Goal: Navigation & Orientation: Find specific page/section

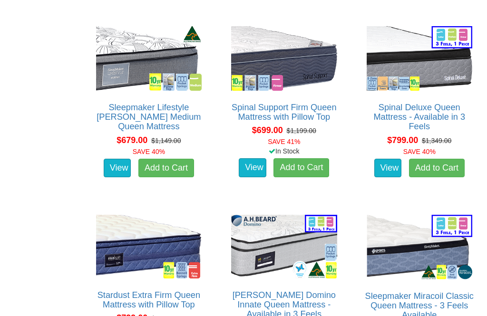
scroll to position [1096, 0]
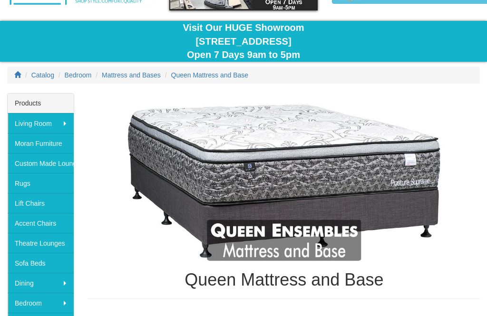
scroll to position [68, 0]
click at [54, 223] on link "Accent Chairs" at bounding box center [41, 223] width 66 height 20
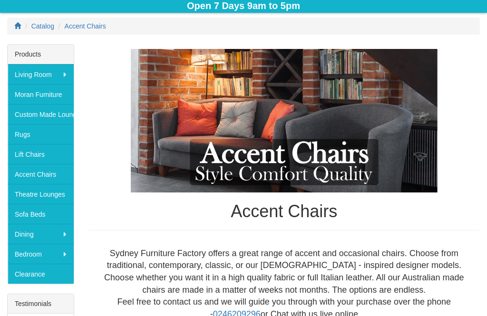
scroll to position [122, 0]
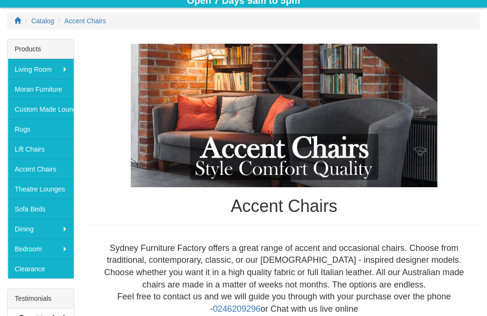
click at [46, 272] on link "Clearance" at bounding box center [41, 269] width 66 height 20
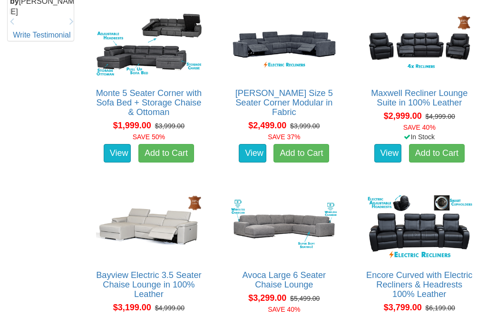
scroll to position [548, 0]
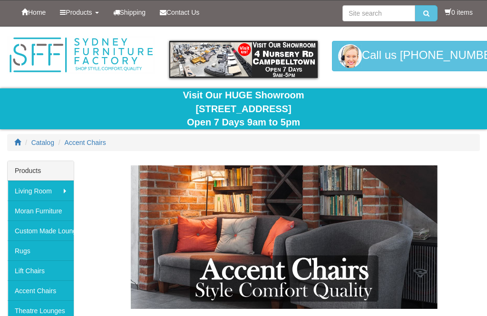
scroll to position [152, 0]
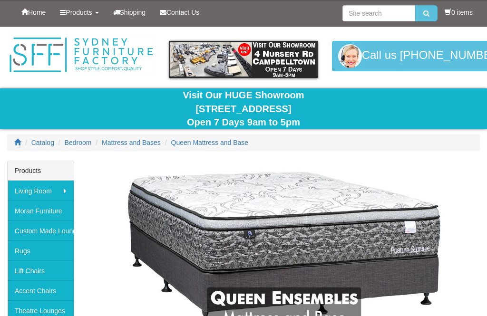
scroll to position [98, 0]
